Goal: Task Accomplishment & Management: Complete application form

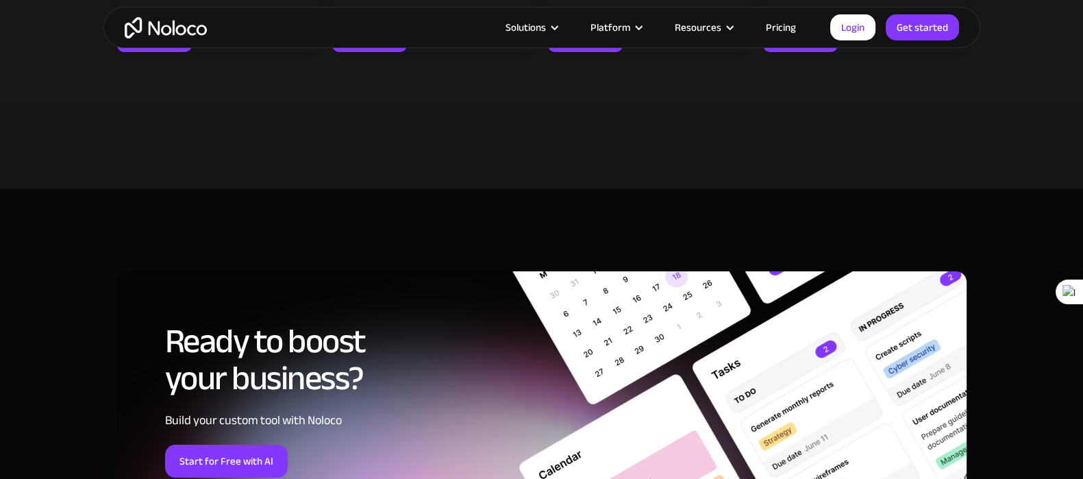
scroll to position [6334, 0]
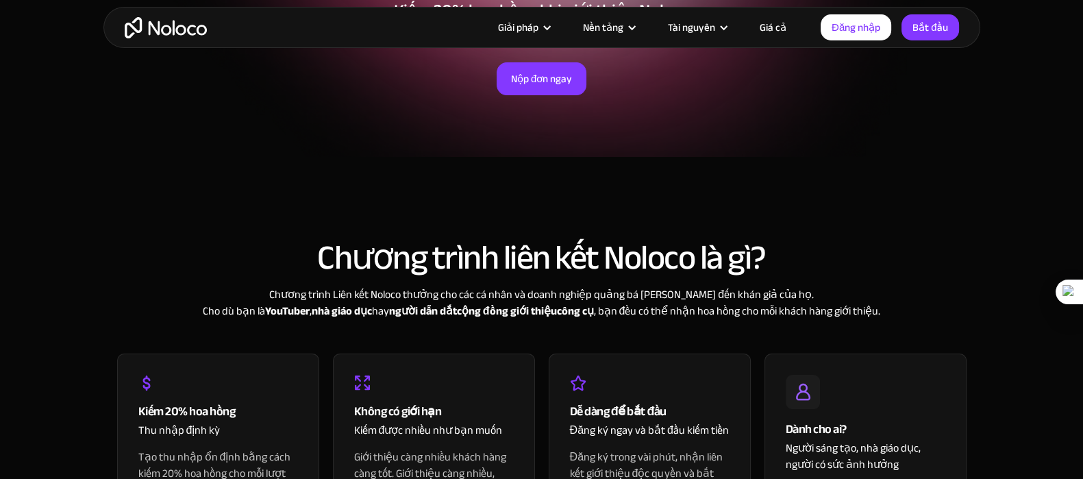
click at [870, 168] on section "Chương trình liên kết Noloco là gì? Chương trình Liên kết Noloco thưởng cho các…" at bounding box center [541, 475] width 1083 height 636
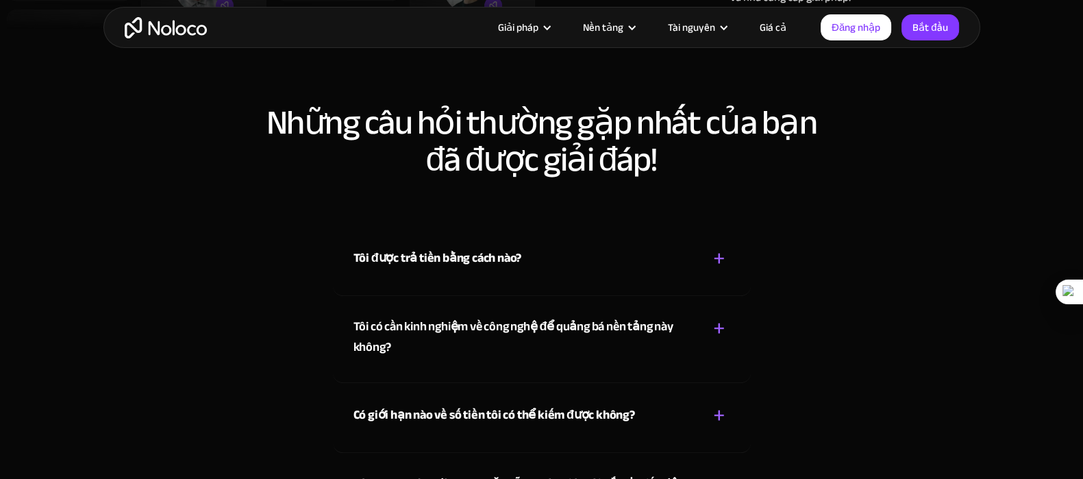
scroll to position [1369, 0]
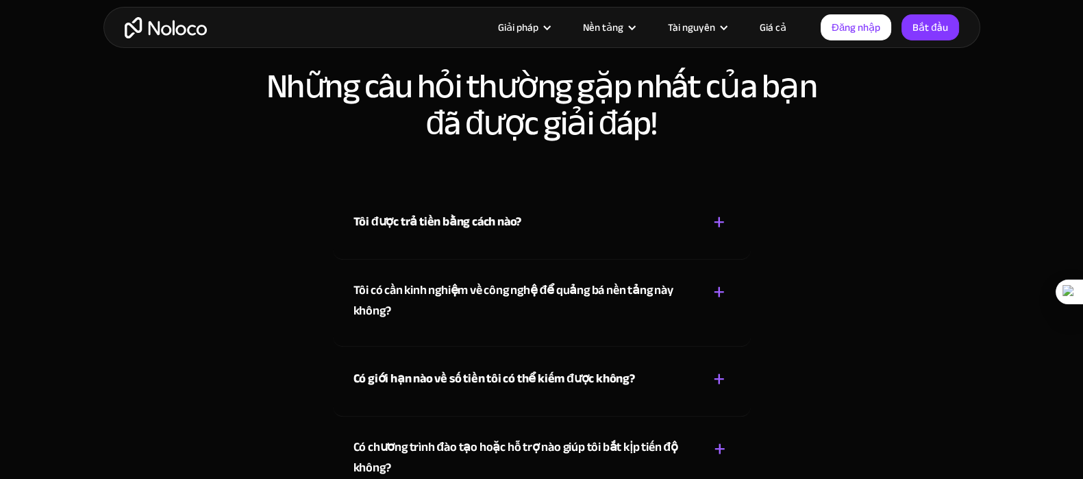
click at [494, 210] on font "Tôi được trả tiền bằng cách nào?" at bounding box center [437, 221] width 168 height 23
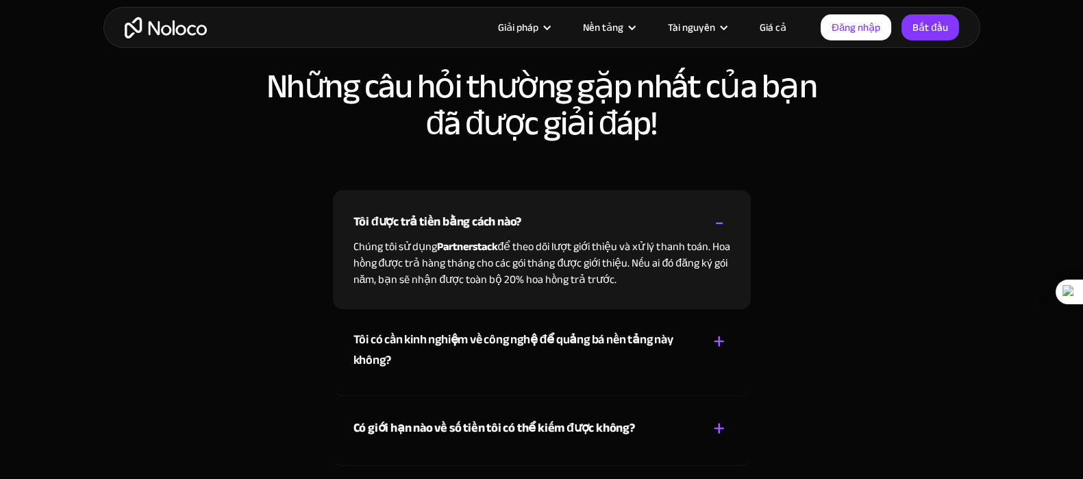
click at [494, 210] on font "Tôi được trả tiền bằng cách nào?" at bounding box center [437, 221] width 168 height 23
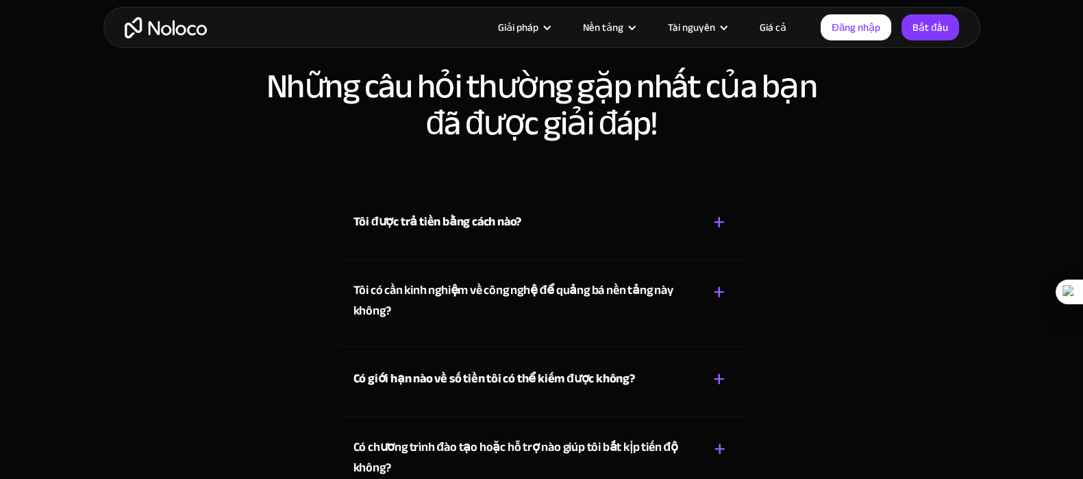
click at [529, 279] on font "Tôi có cần kinh nghiệm về công nghệ để quảng bá nền tảng này không?" at bounding box center [513, 300] width 320 height 43
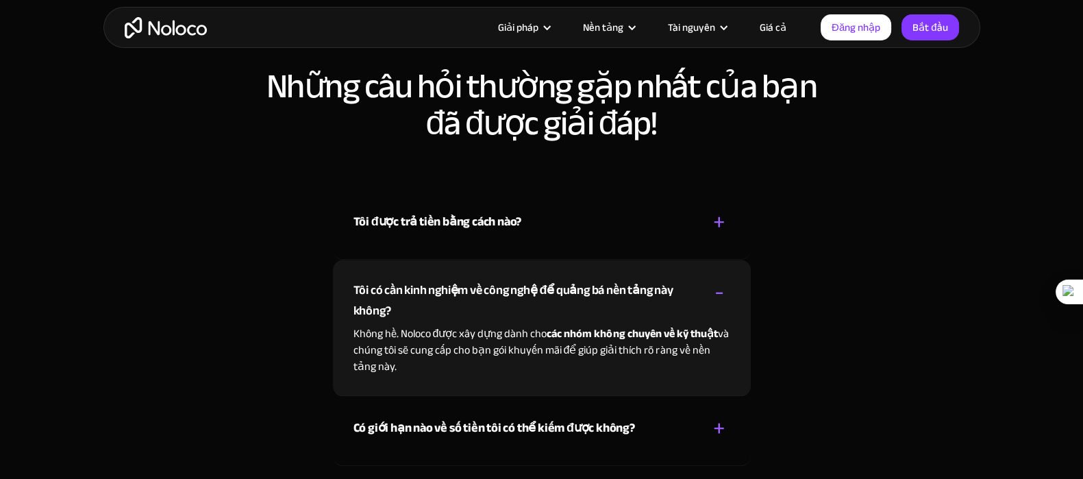
click at [529, 279] on font "Tôi có cần kinh nghiệm về công nghệ để quảng bá nền tảng này không?" at bounding box center [513, 300] width 320 height 43
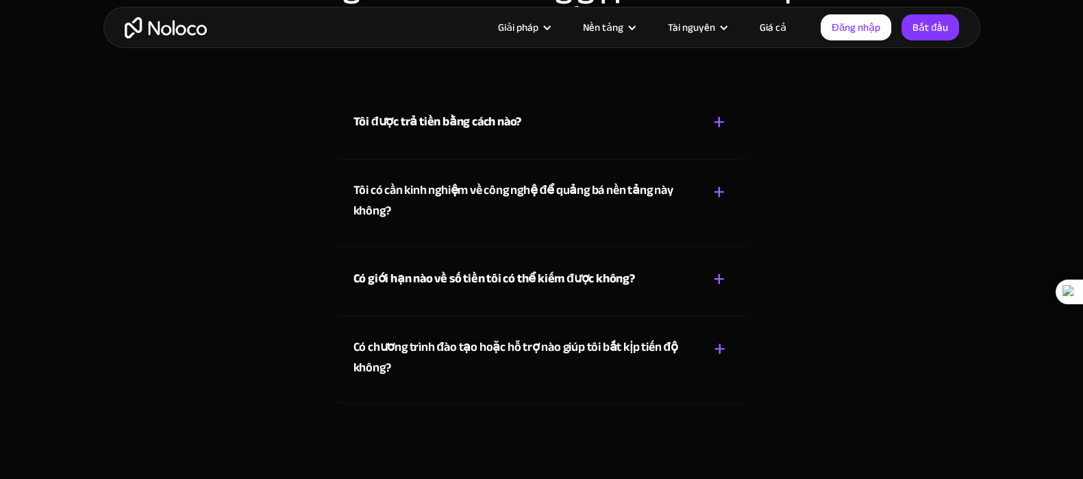
scroll to position [1541, 0]
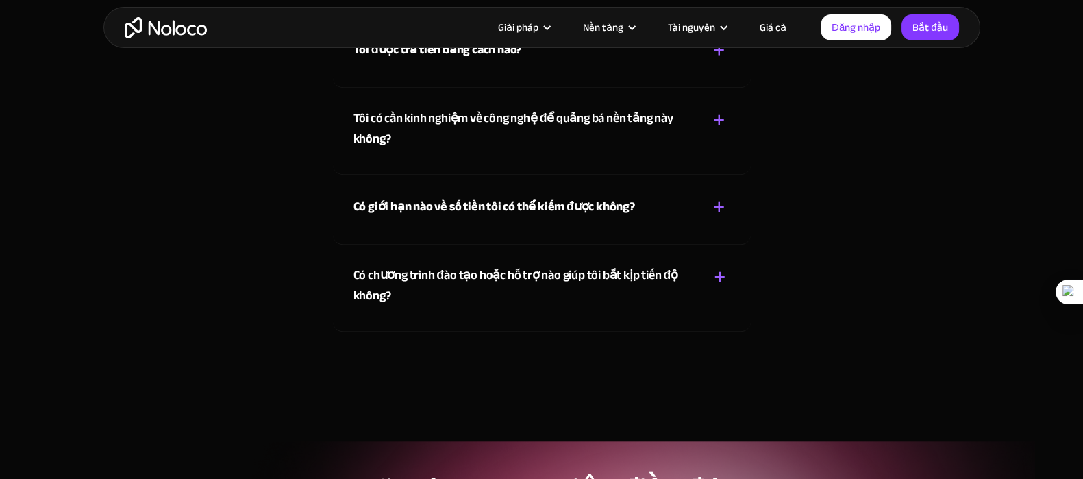
click at [516, 195] on font "Có giới hạn nào về số tiền tôi có thể kiếm được không?" at bounding box center [494, 206] width 282 height 23
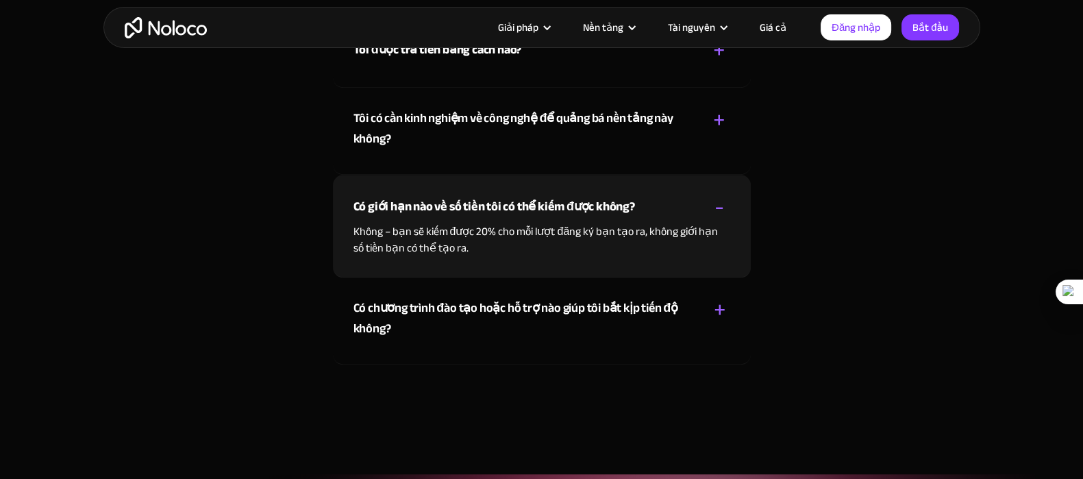
click at [516, 195] on font "Có giới hạn nào về số tiền tôi có thể kiếm được không?" at bounding box center [494, 206] width 282 height 23
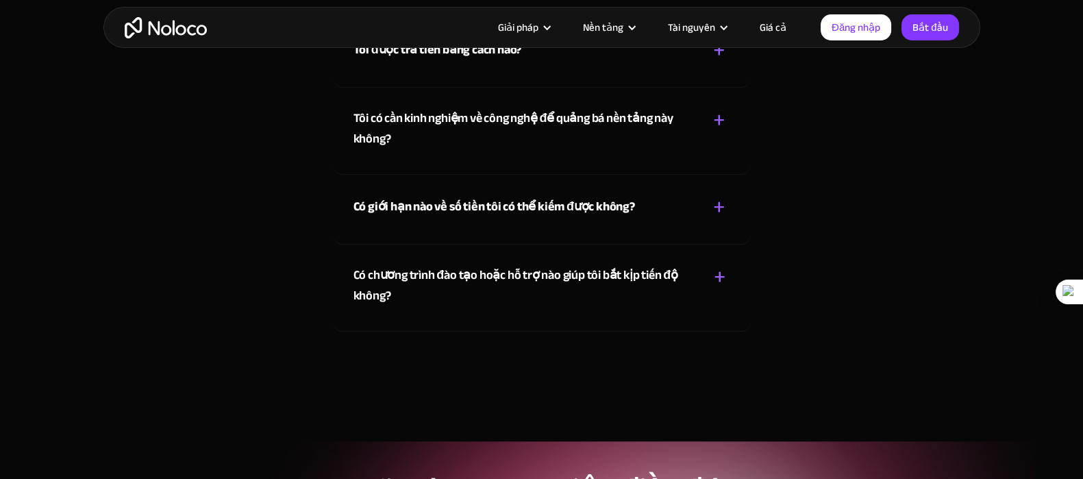
scroll to position [1798, 0]
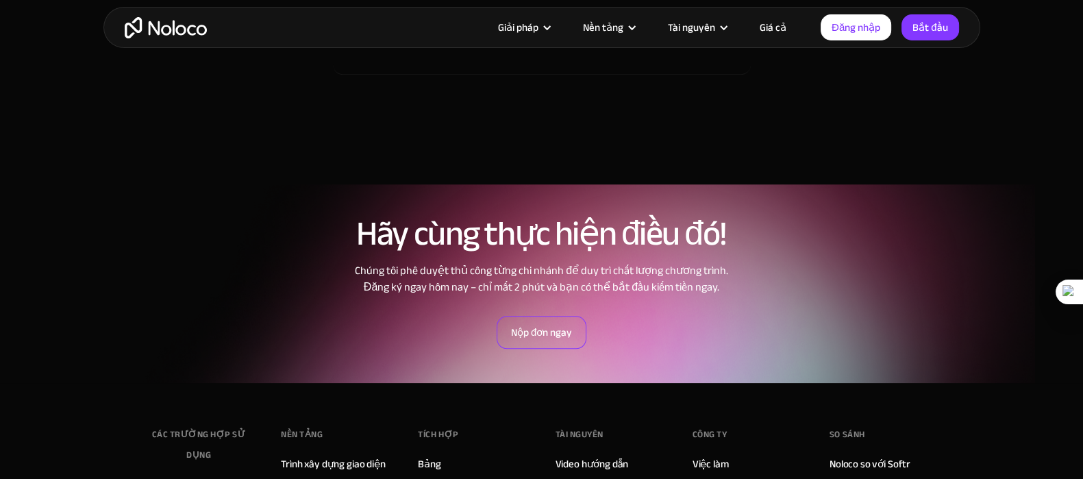
click at [543, 323] on font "Nộp đơn ngay" at bounding box center [541, 332] width 61 height 19
